Goal: Check status: Check status

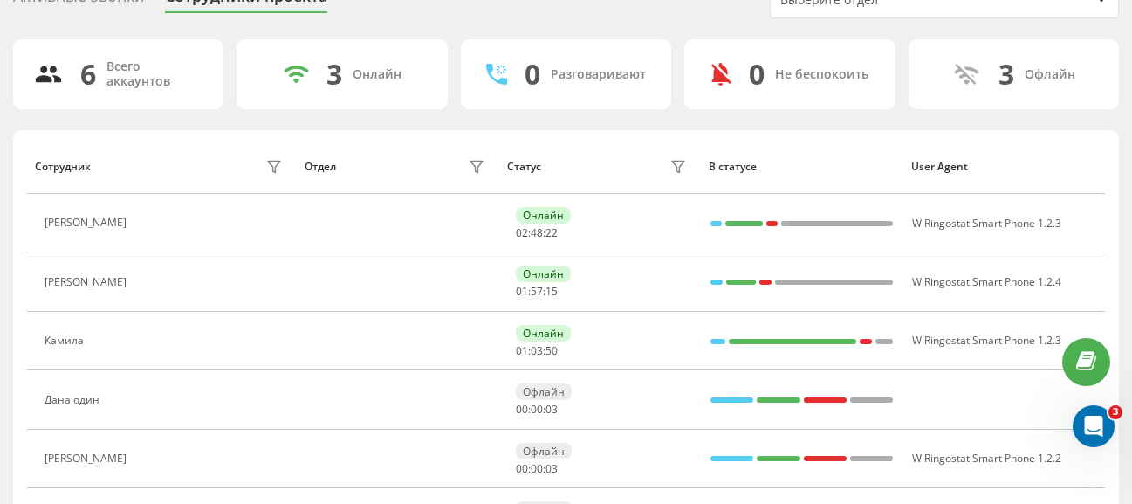
click at [93, 342] on button at bounding box center [103, 343] width 21 height 24
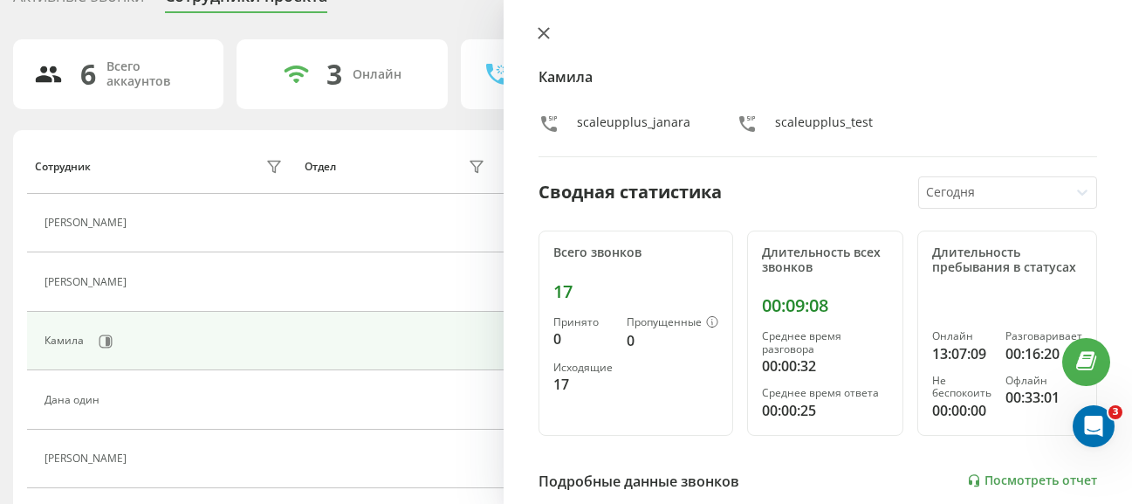
click at [545, 31] on icon at bounding box center [543, 33] width 10 height 10
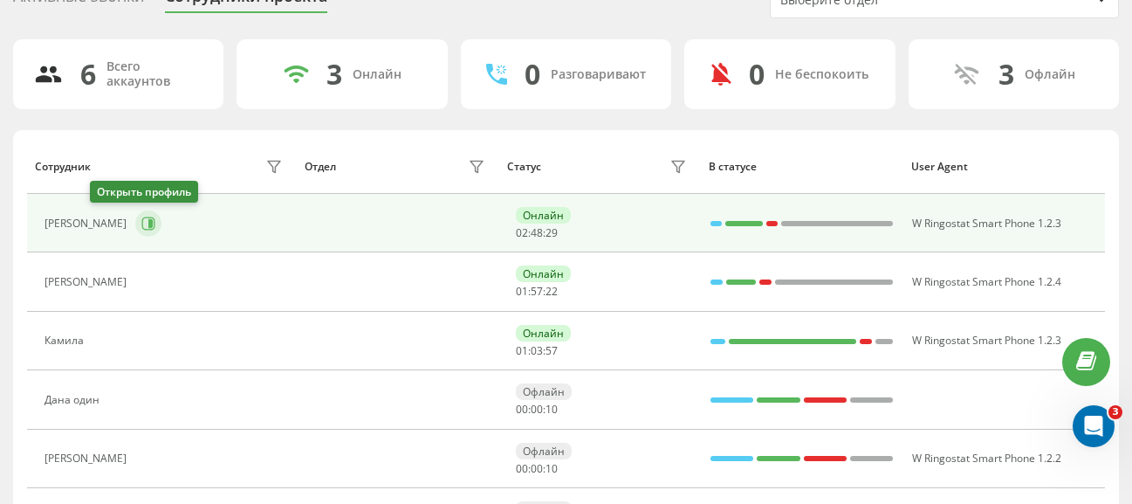
click at [135, 234] on button at bounding box center [148, 223] width 26 height 26
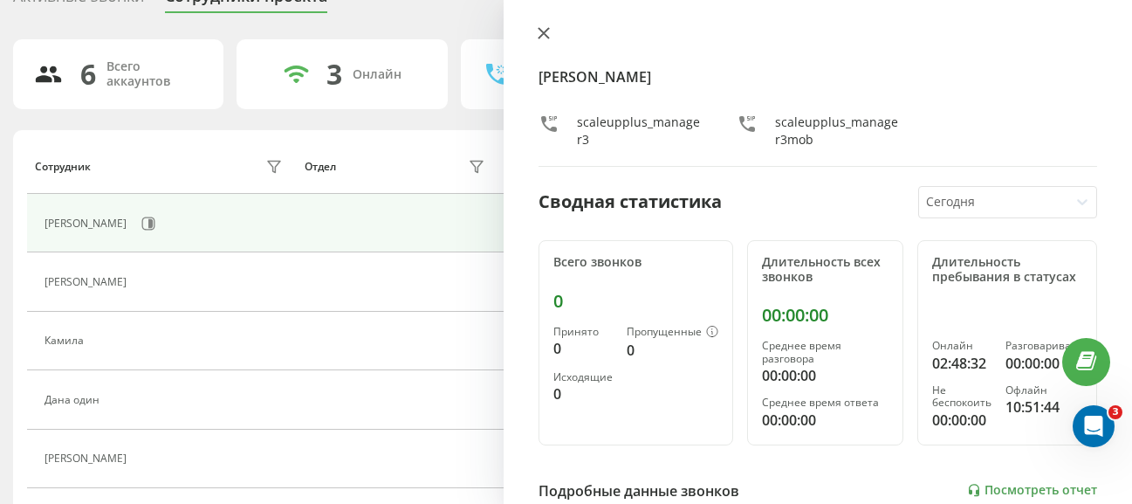
click at [550, 28] on button at bounding box center [543, 34] width 23 height 17
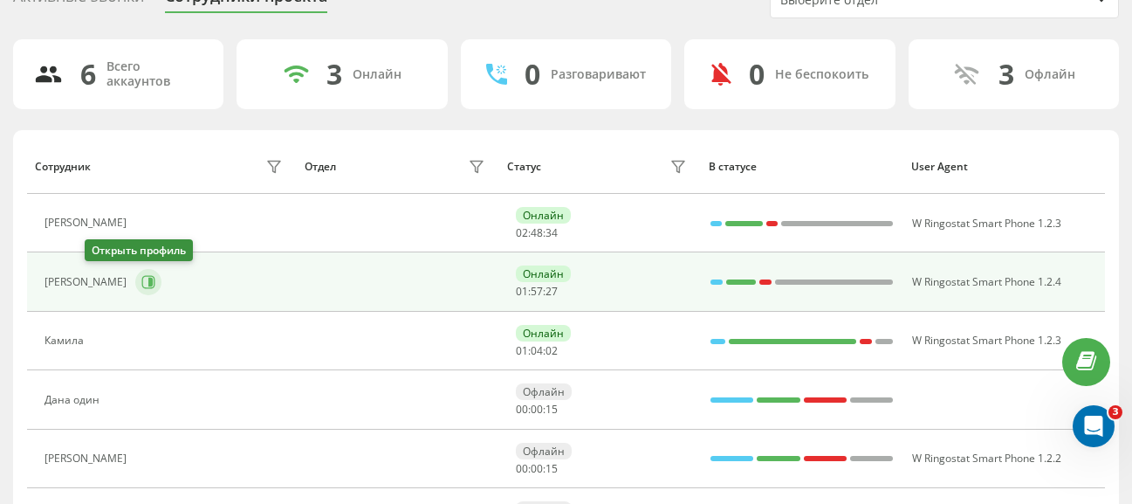
click at [135, 290] on button at bounding box center [148, 282] width 26 height 26
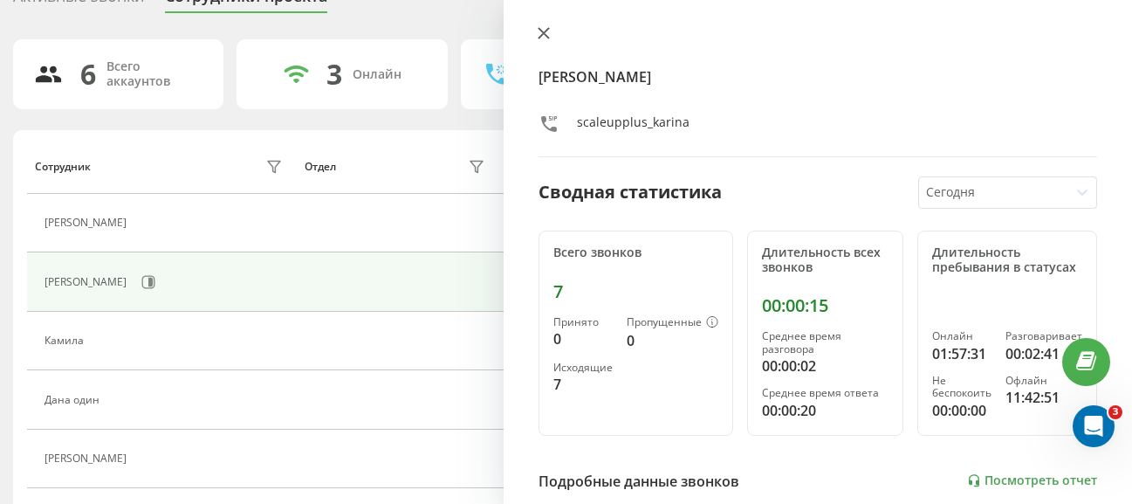
click at [542, 35] on icon at bounding box center [543, 33] width 10 height 10
